Goal: Information Seeking & Learning: Learn about a topic

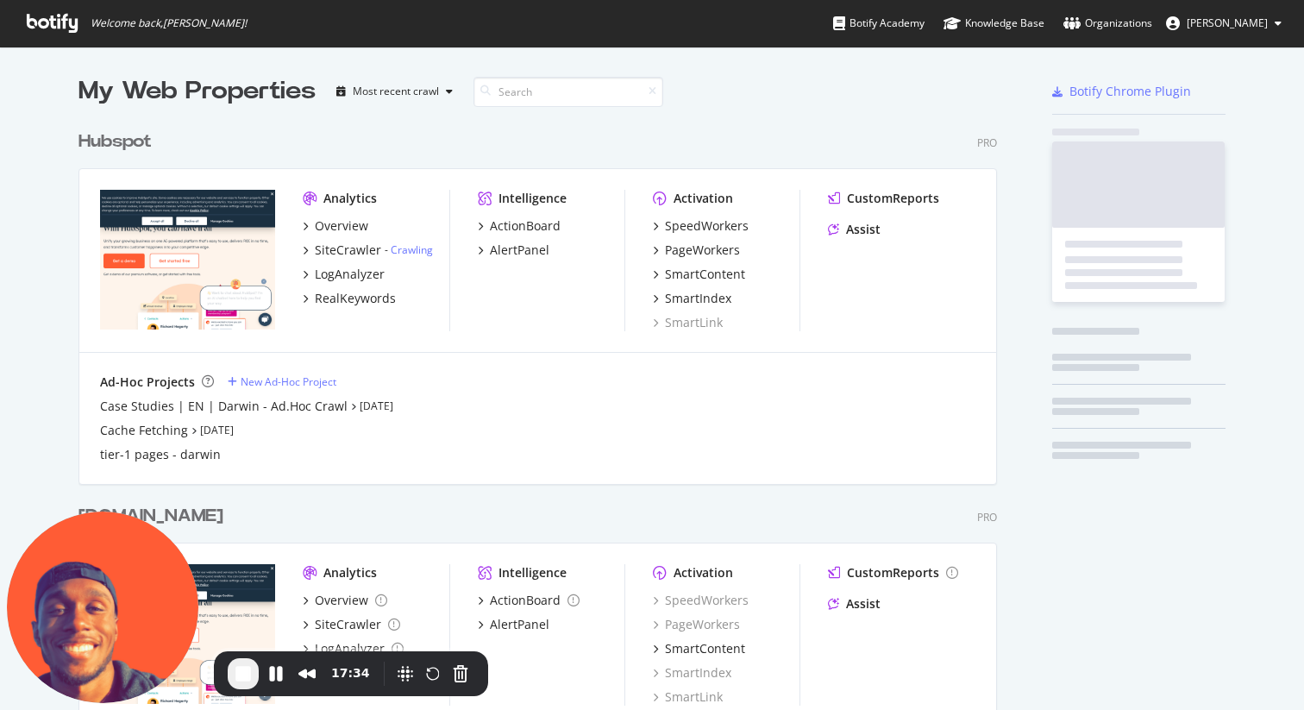
scroll to position [710, 1304]
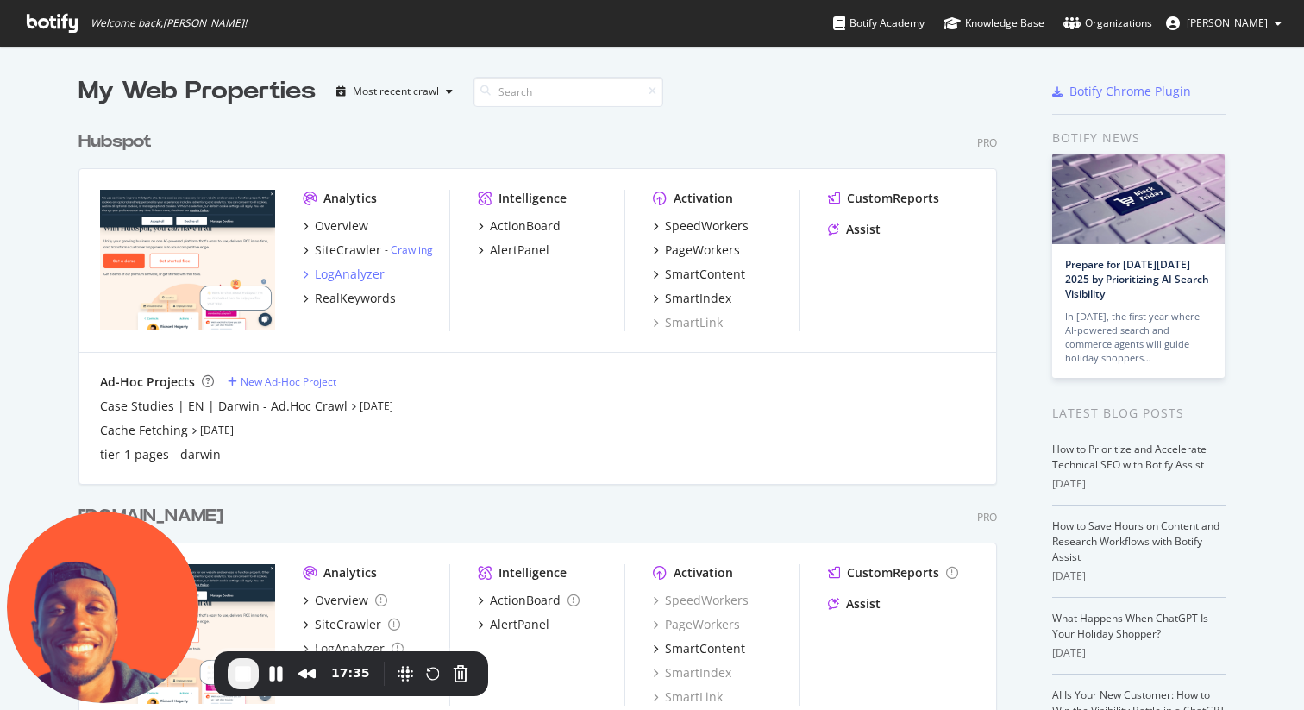
click at [346, 272] on div "LogAnalyzer" at bounding box center [350, 274] width 70 height 17
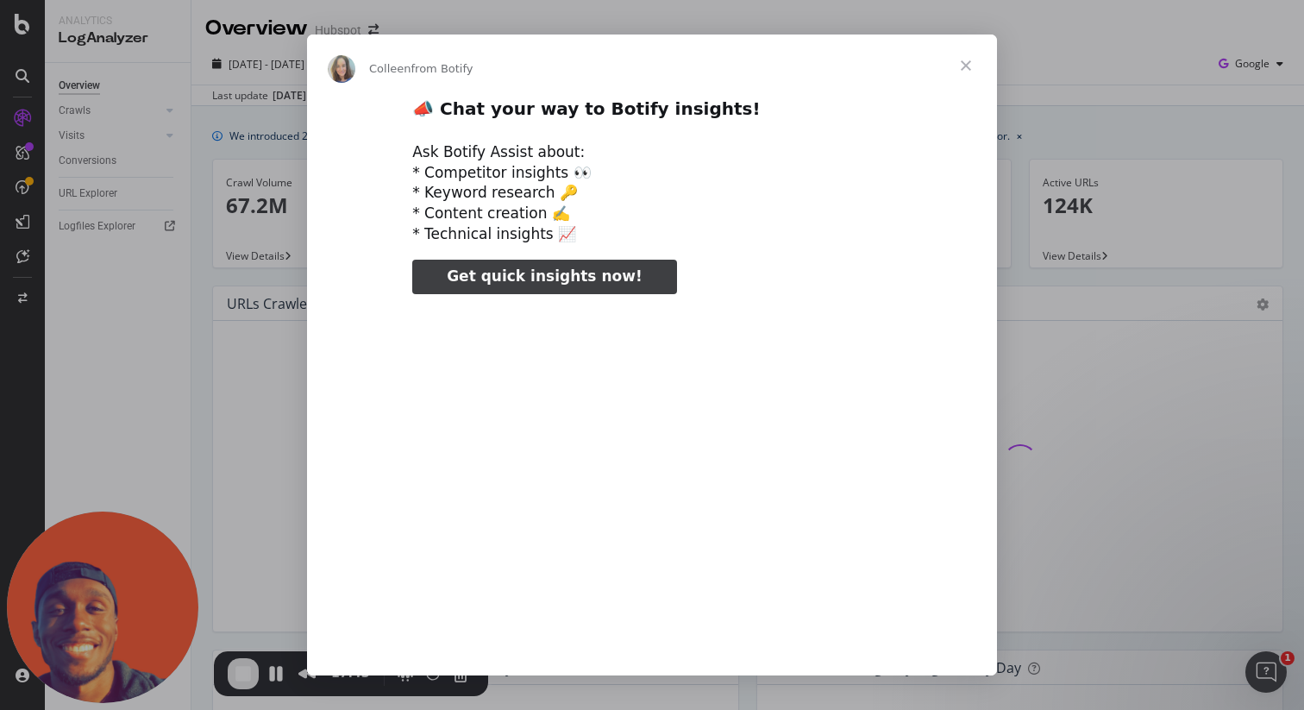
type input "53124"
click at [972, 62] on span "Close" at bounding box center [966, 65] width 62 height 62
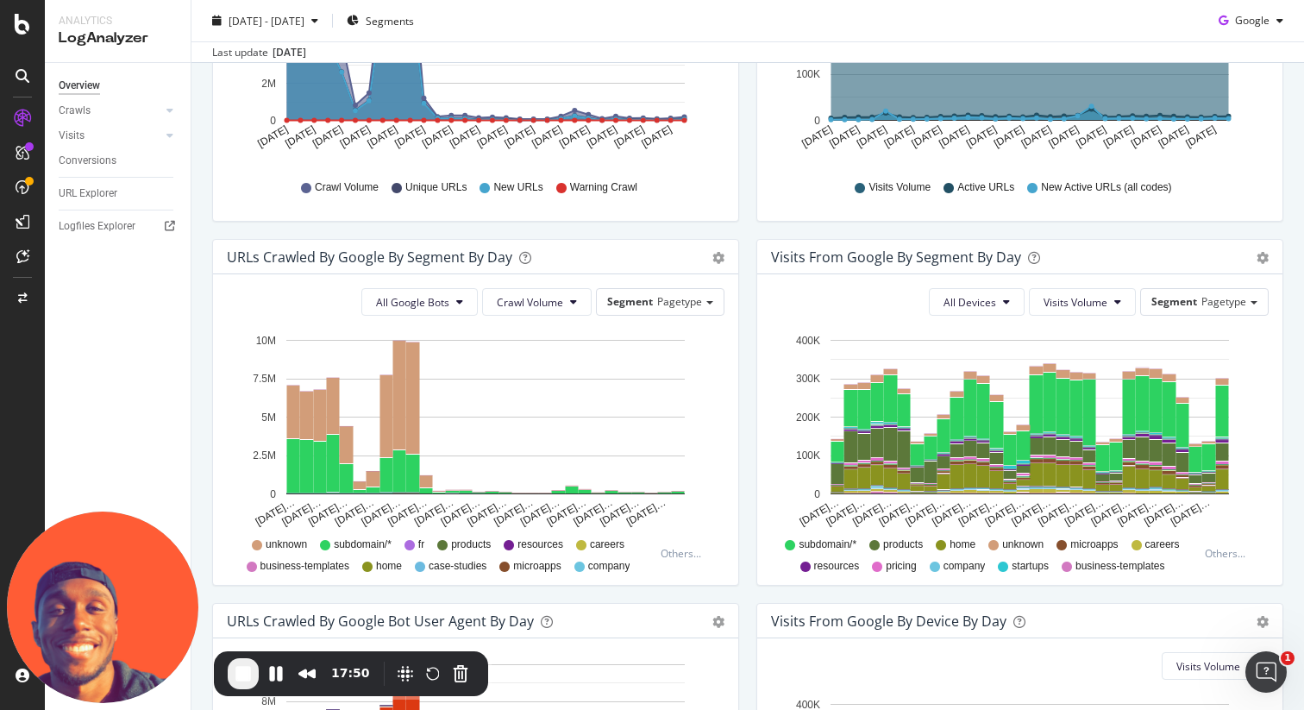
scroll to position [83, 0]
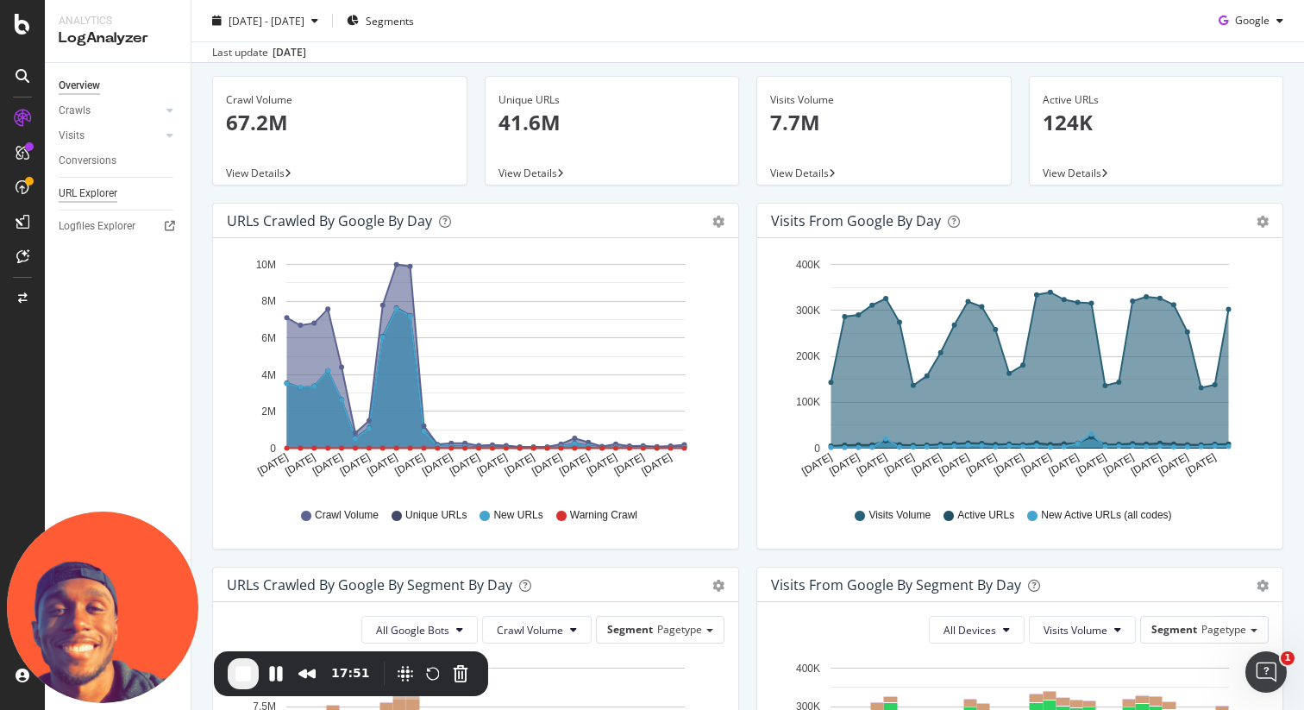
click at [81, 191] on div "URL Explorer" at bounding box center [88, 194] width 59 height 18
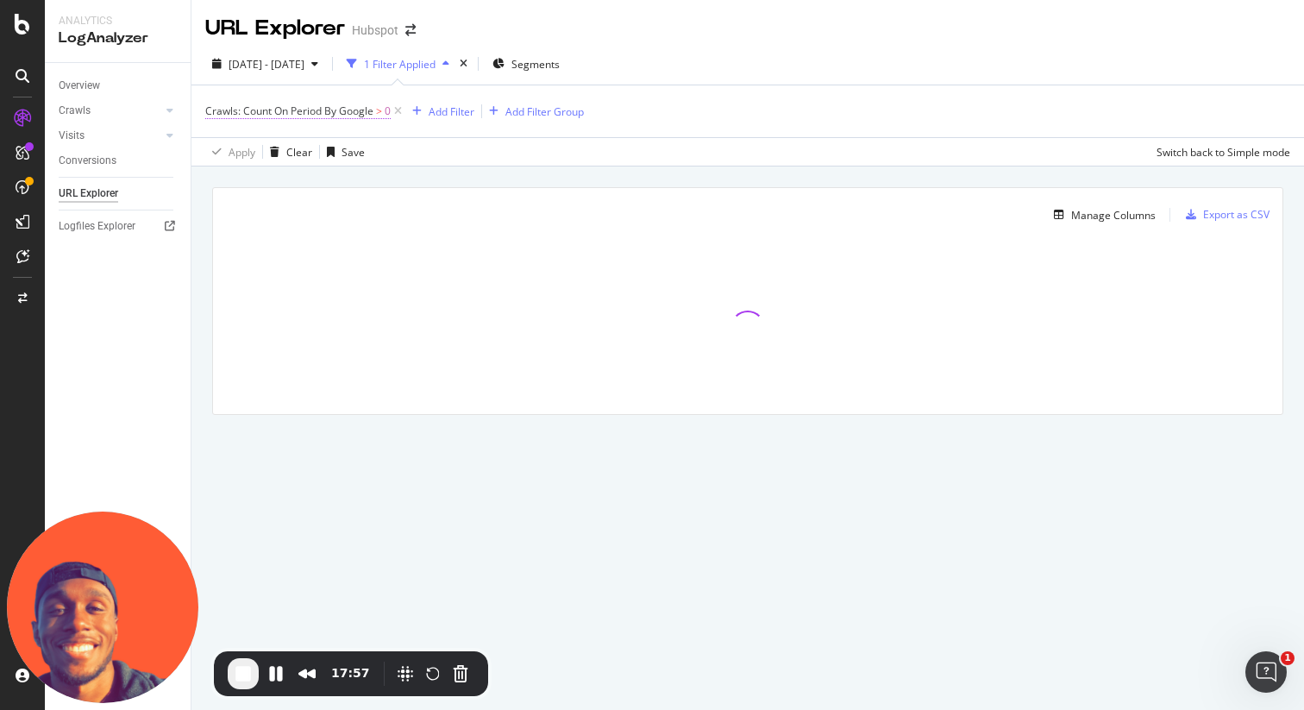
click at [341, 110] on span "Crawls: Count On Period By Google" at bounding box center [289, 110] width 168 height 15
click at [266, 150] on span "By Google" at bounding box center [245, 152] width 49 height 15
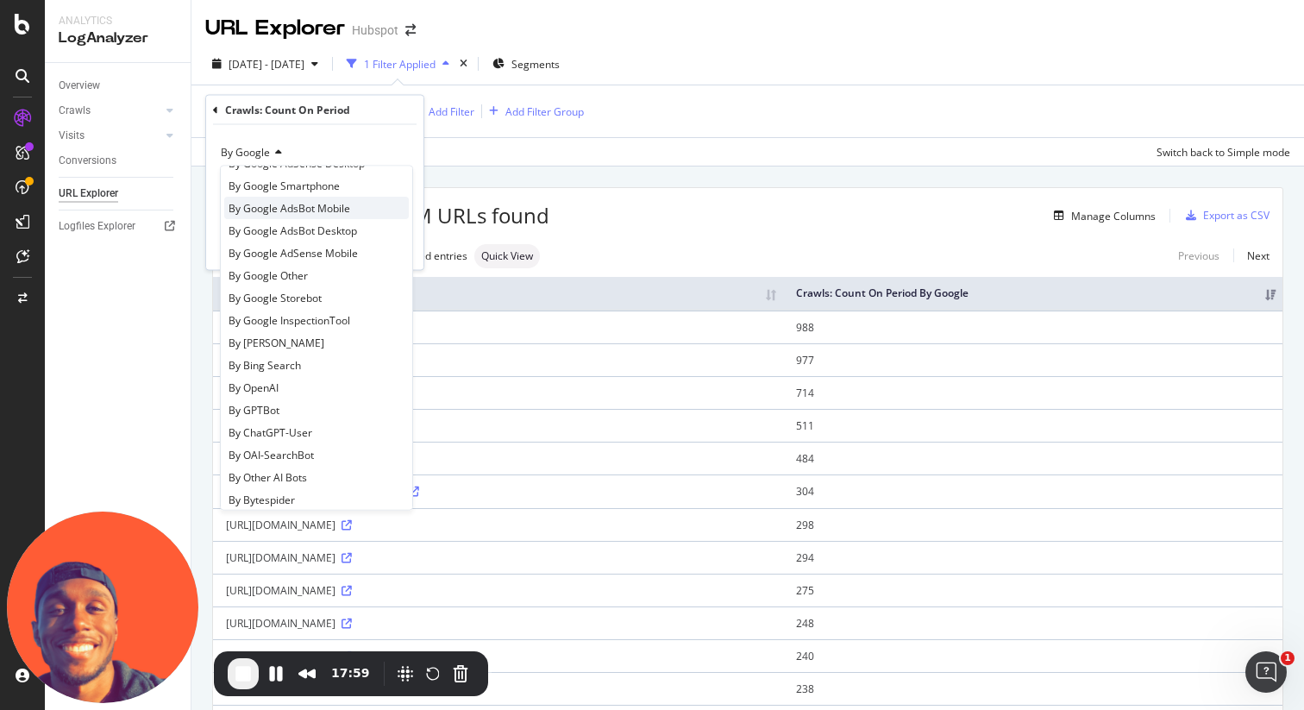
scroll to position [125, 0]
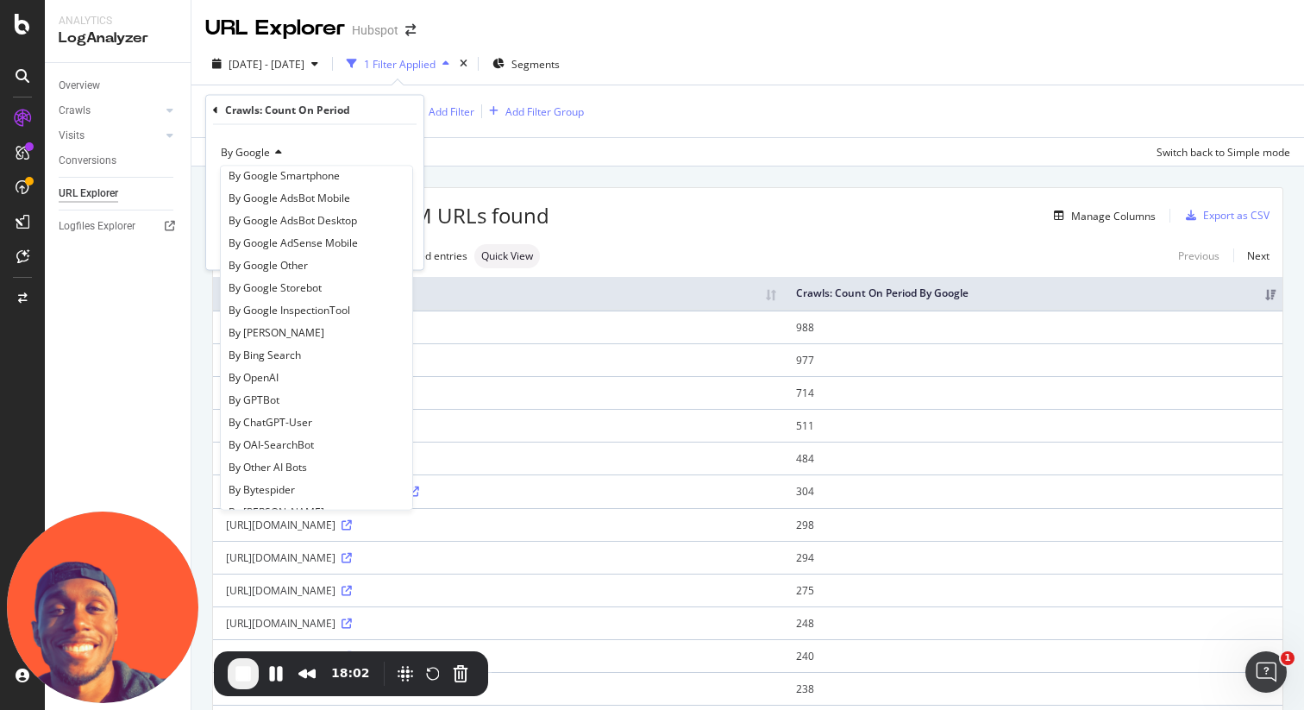
click at [120, 336] on div "Overview Crawls Daily Distribution Segments Distribution HTTP Codes Resources V…" at bounding box center [118, 386] width 146 height 647
